Goal: Task Accomplishment & Management: Complete application form

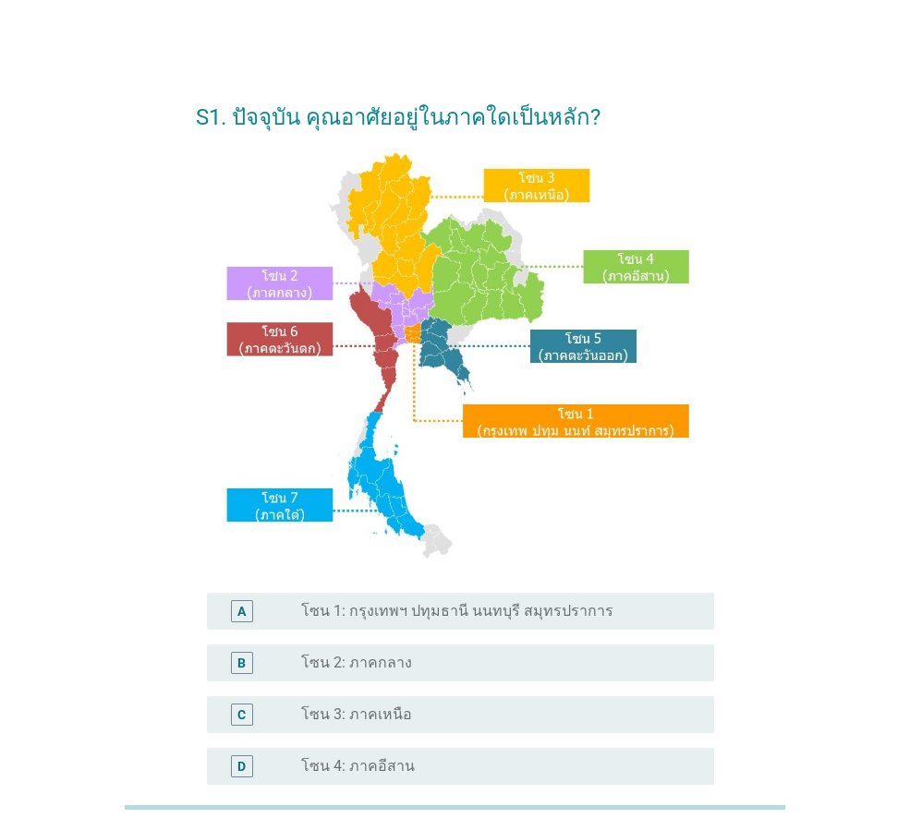
click at [394, 669] on label "โซน 2: ภาคกลาง" at bounding box center [356, 663] width 111 height 18
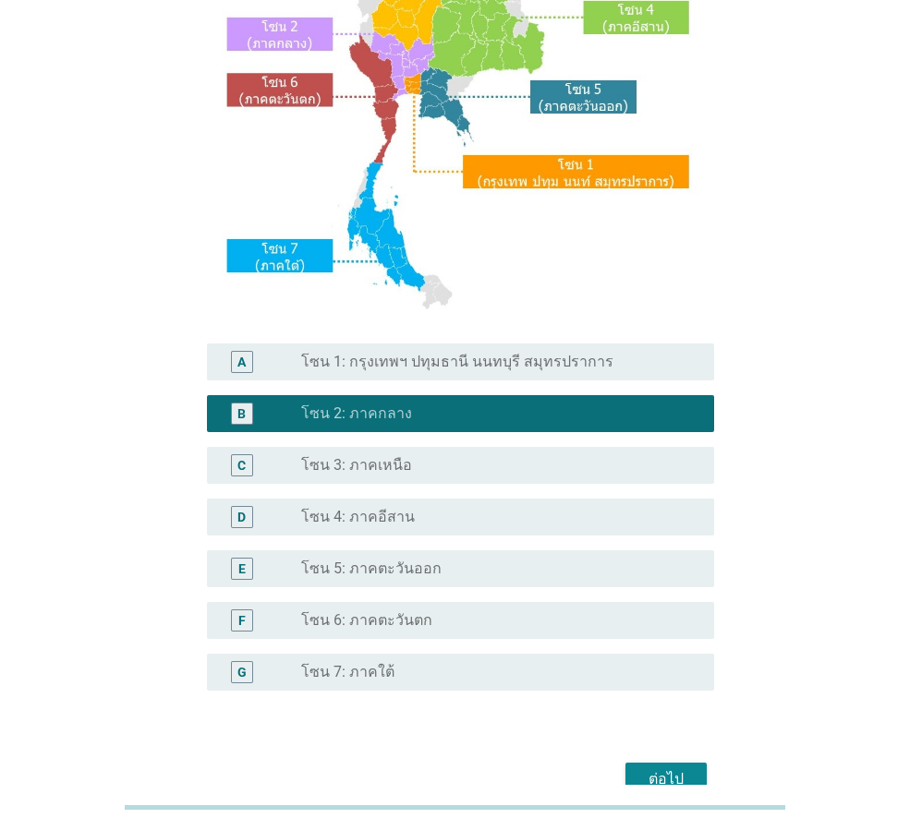
scroll to position [347, 0]
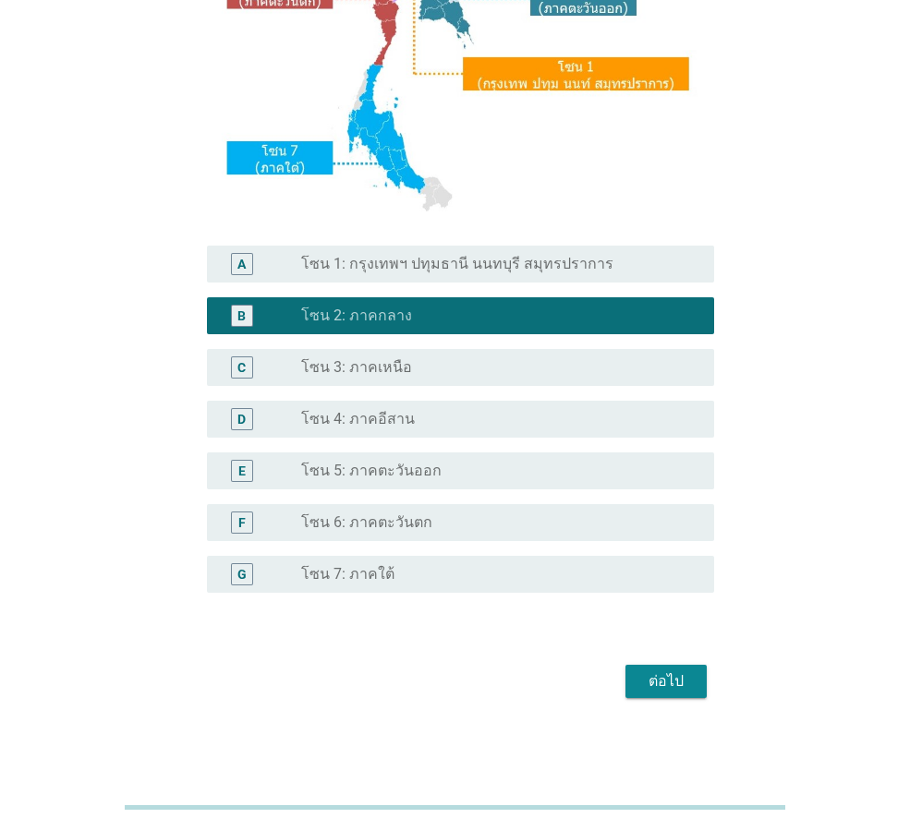
click at [669, 675] on div "ต่อไป" at bounding box center [666, 682] width 52 height 22
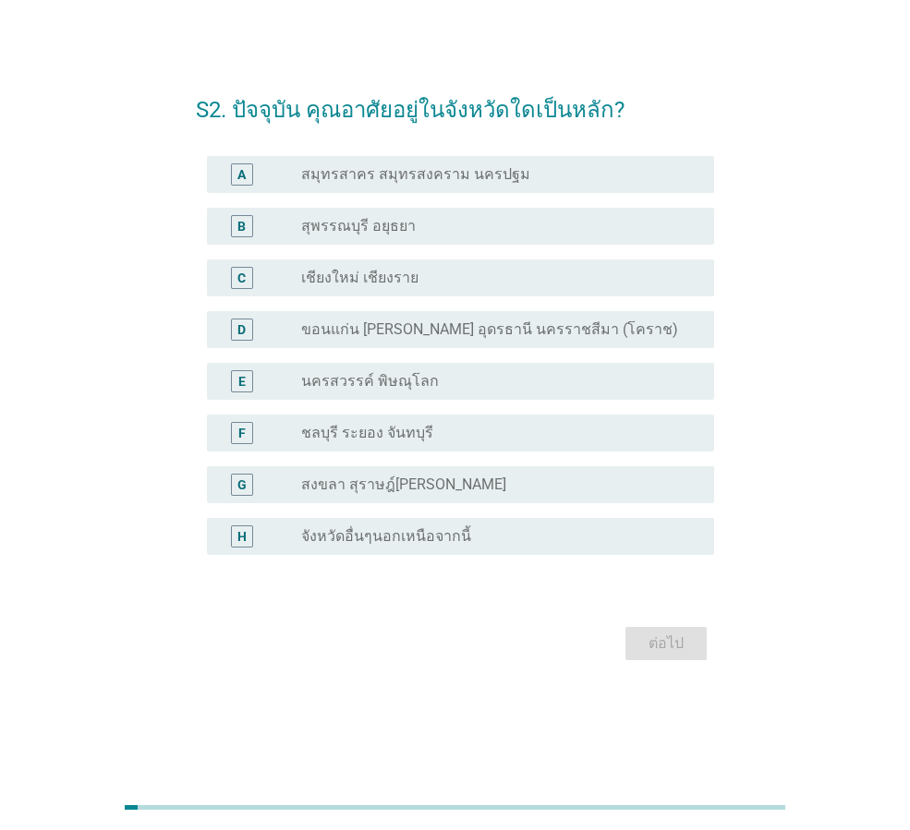
scroll to position [0, 0]
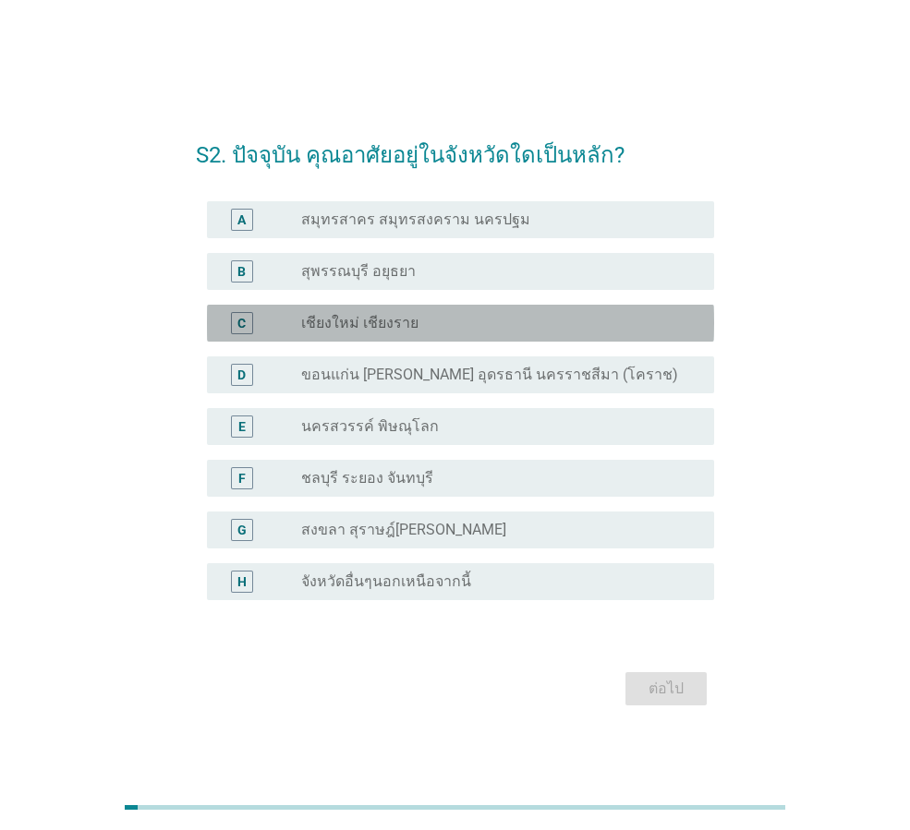
click at [356, 322] on label "เชียงใหม่ เชียงราย" at bounding box center [359, 323] width 117 height 18
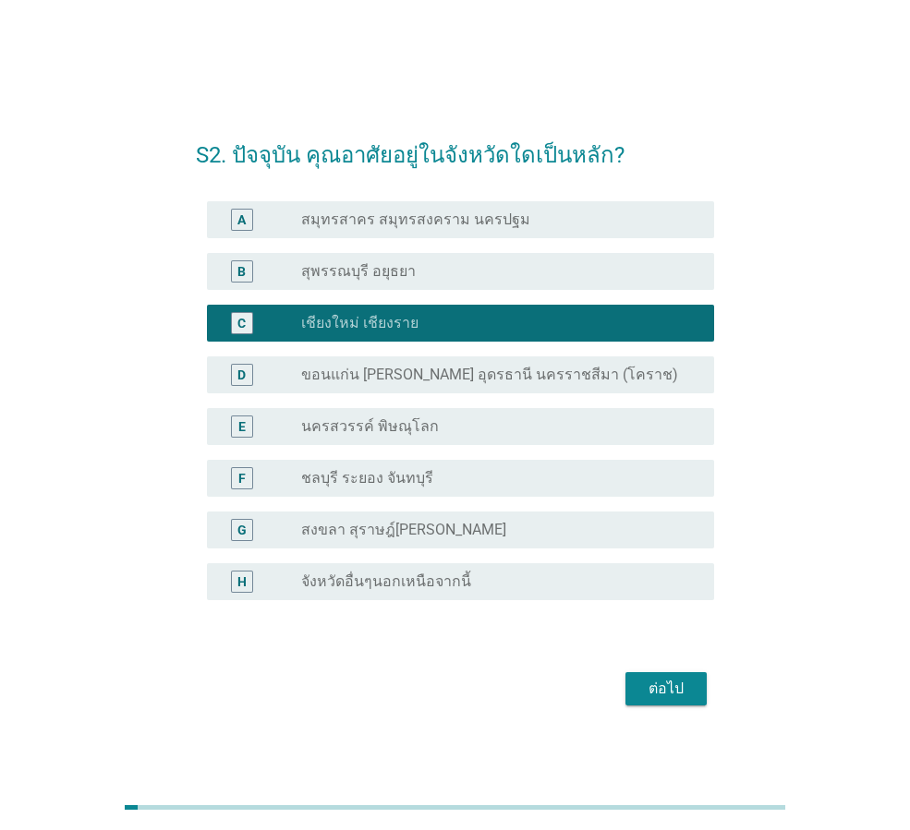
click at [426, 438] on div "E radio_button_unchecked นครสวรรค์ พิษณุโลก" at bounding box center [460, 426] width 507 height 37
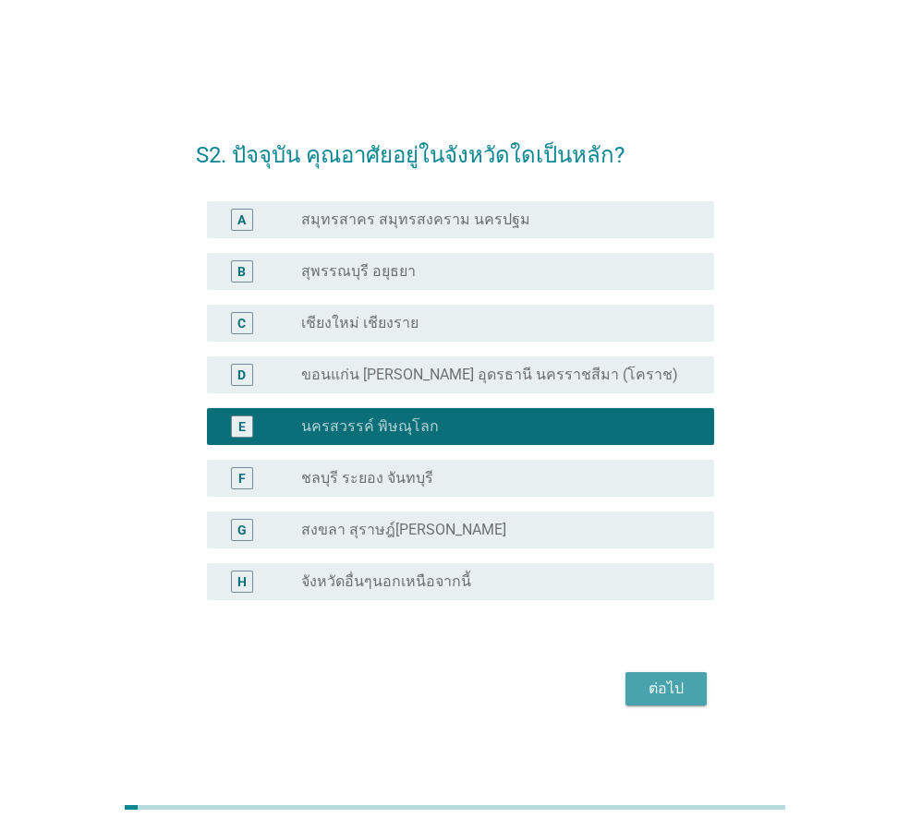
click at [677, 688] on div "ต่อไป" at bounding box center [666, 689] width 52 height 22
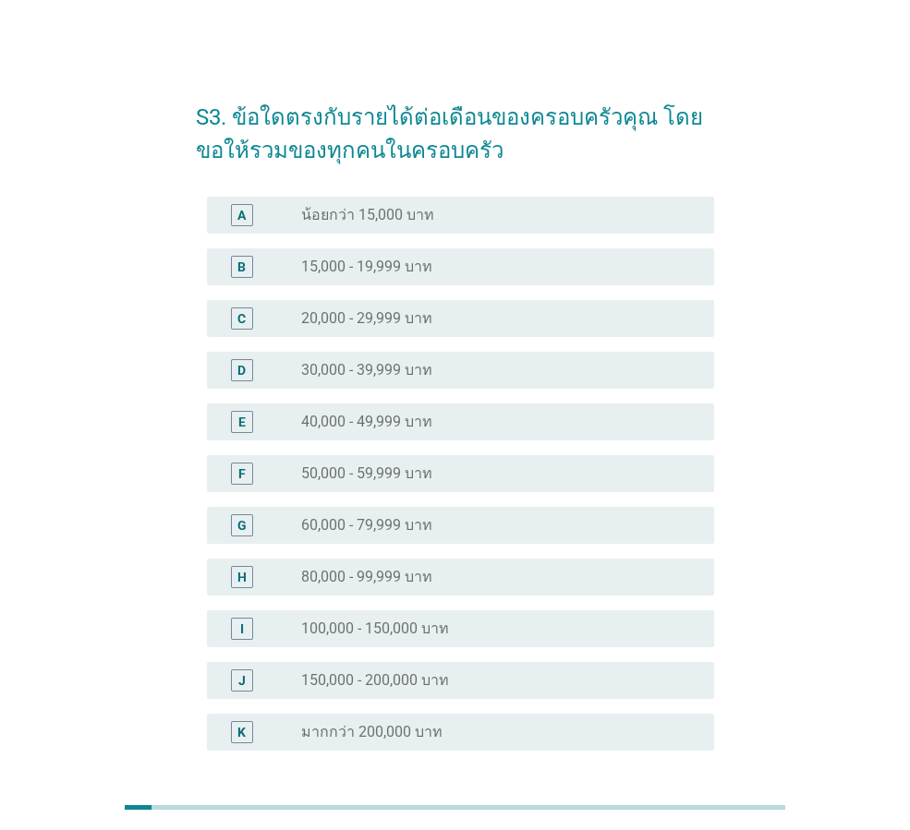
click at [351, 309] on label "20,000 - 29,999 บาท" at bounding box center [366, 318] width 131 height 18
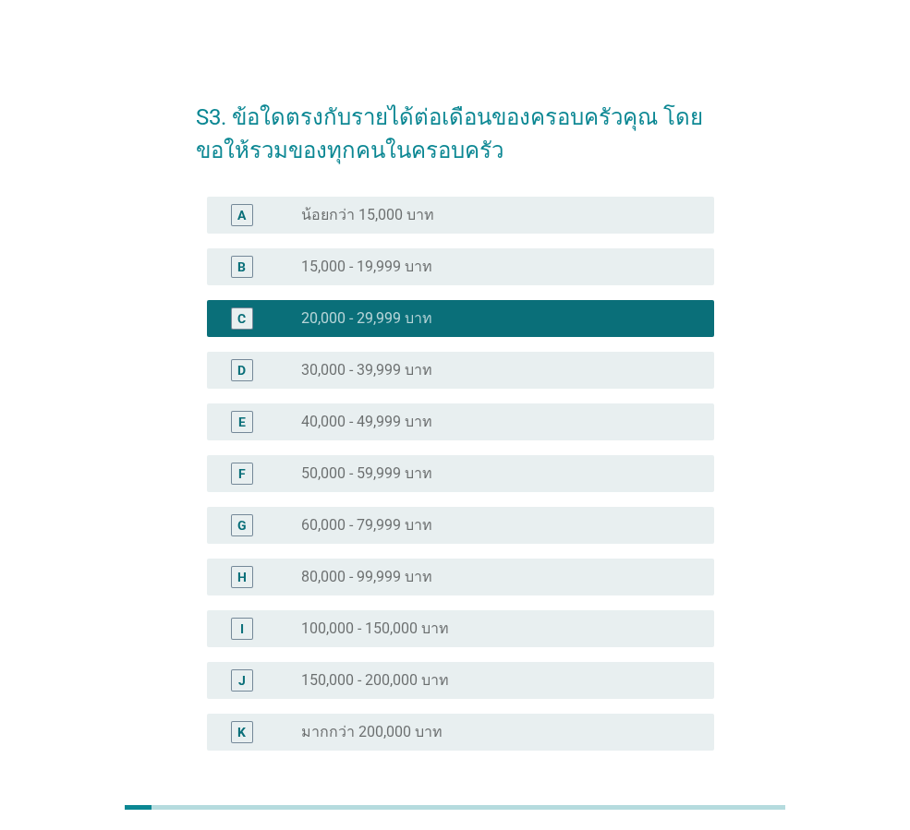
scroll to position [158, 0]
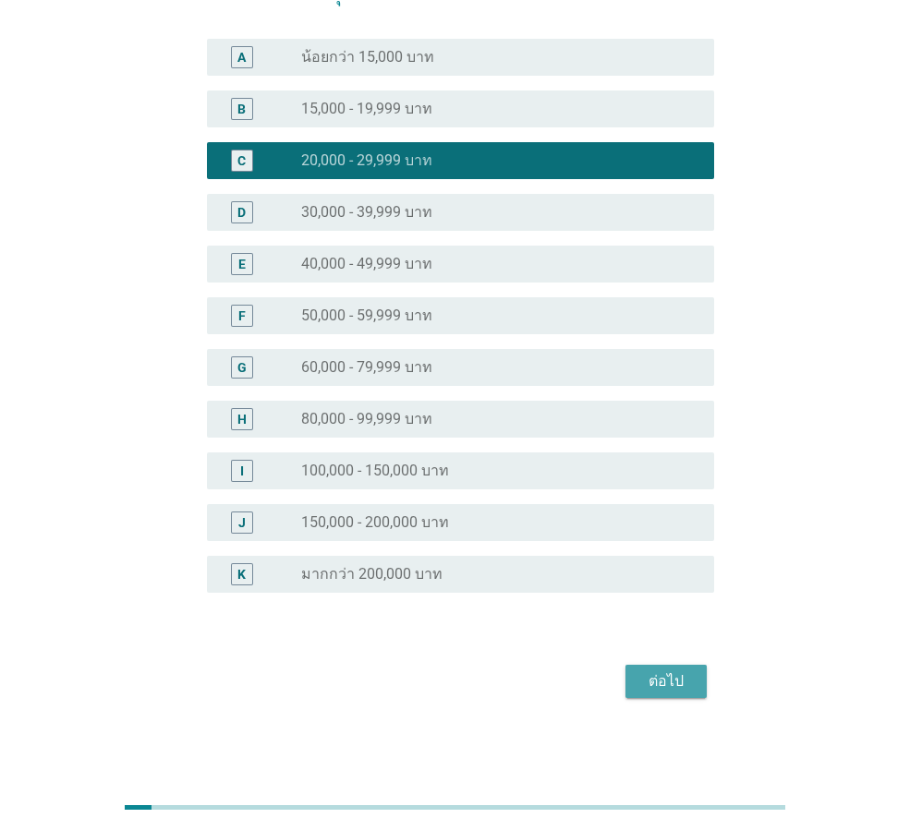
click at [636, 683] on button "ต่อไป" at bounding box center [665, 681] width 81 height 33
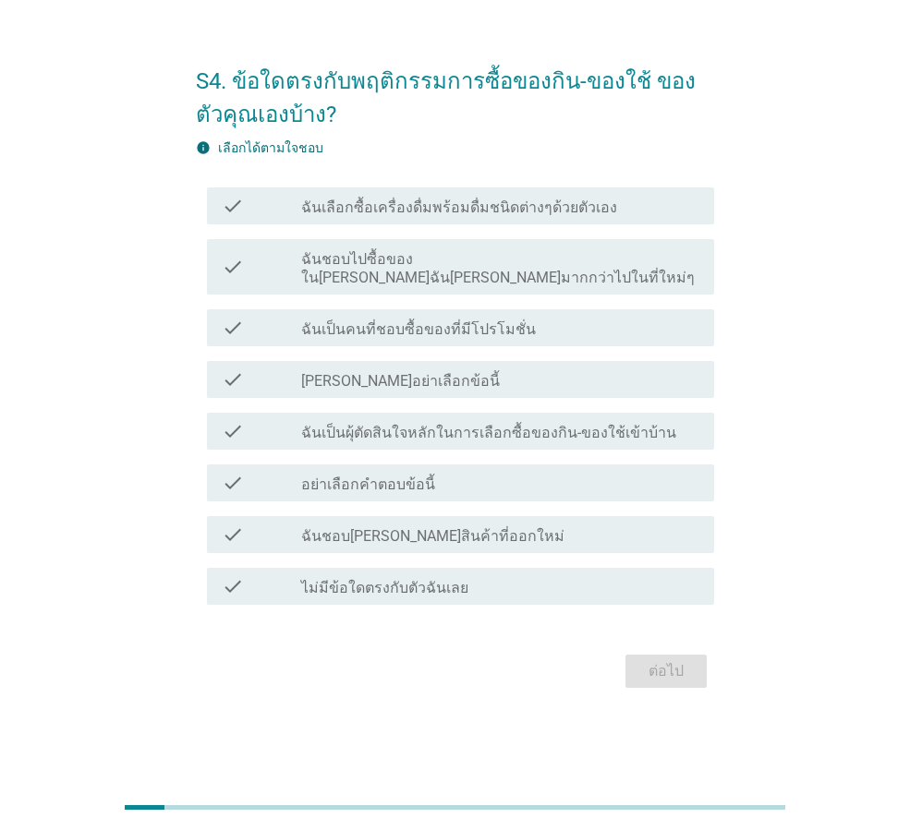
scroll to position [0, 0]
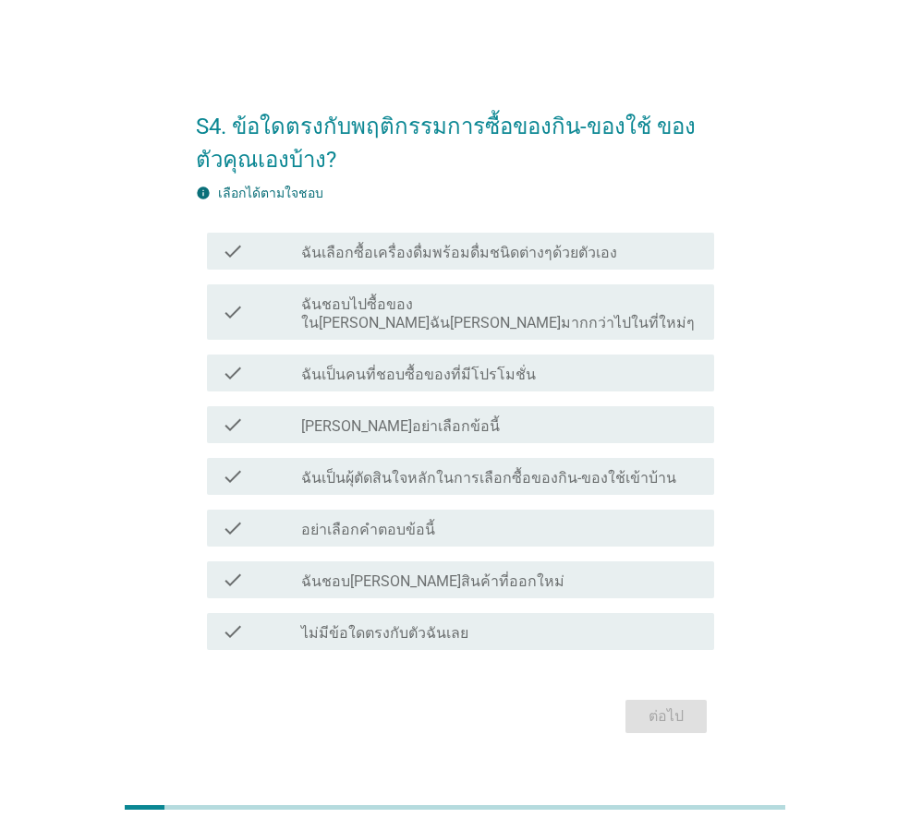
click at [417, 366] on label "ฉันเป็นคนที่ชอบซื้อของที่มีโปรโมชั่น" at bounding box center [418, 375] width 235 height 18
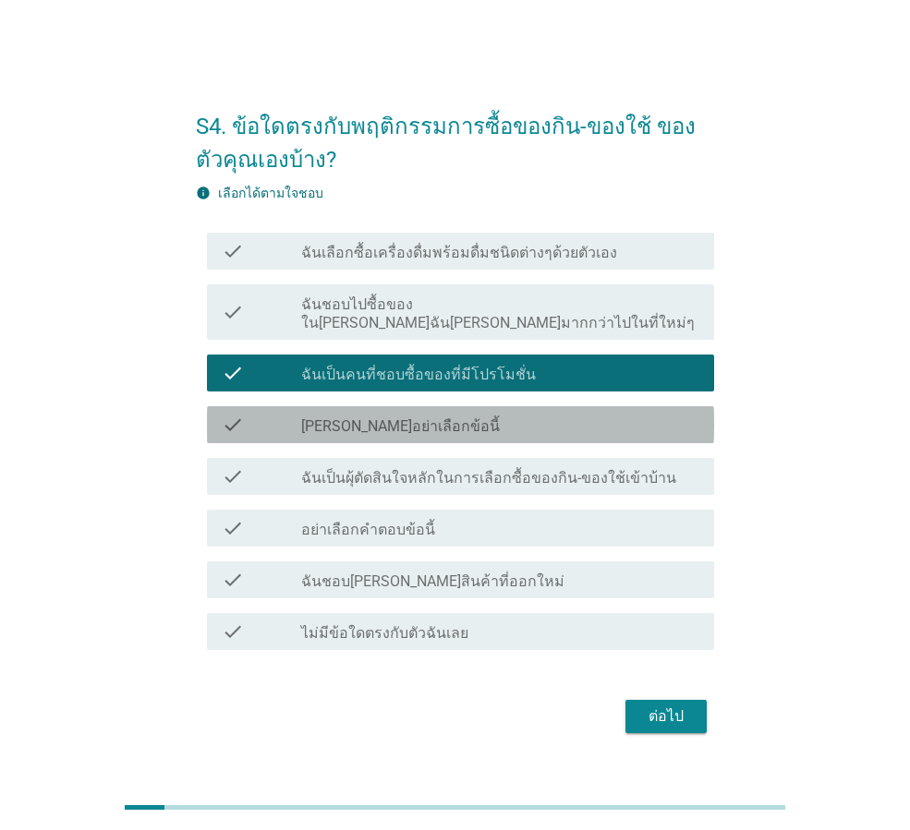
click at [430, 414] on div "check_box_outline_blank [PERSON_NAME]อย่าเลือกข้อนี้" at bounding box center [500, 425] width 398 height 22
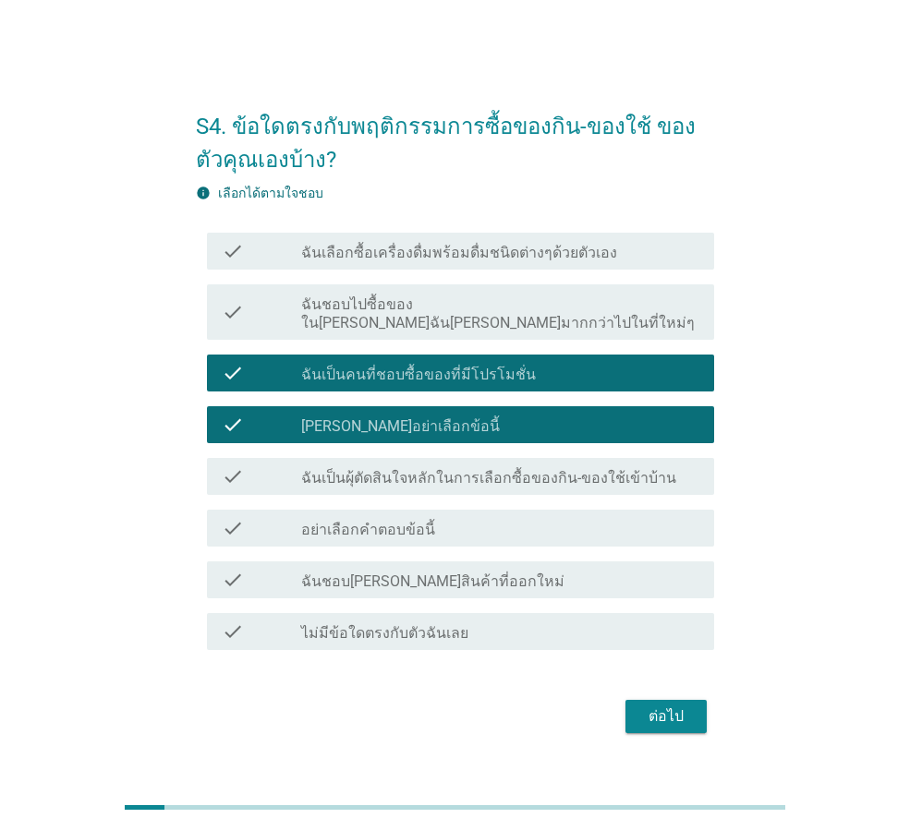
click at [674, 707] on div "ต่อไป" at bounding box center [666, 717] width 52 height 22
